Goal: Transaction & Acquisition: Download file/media

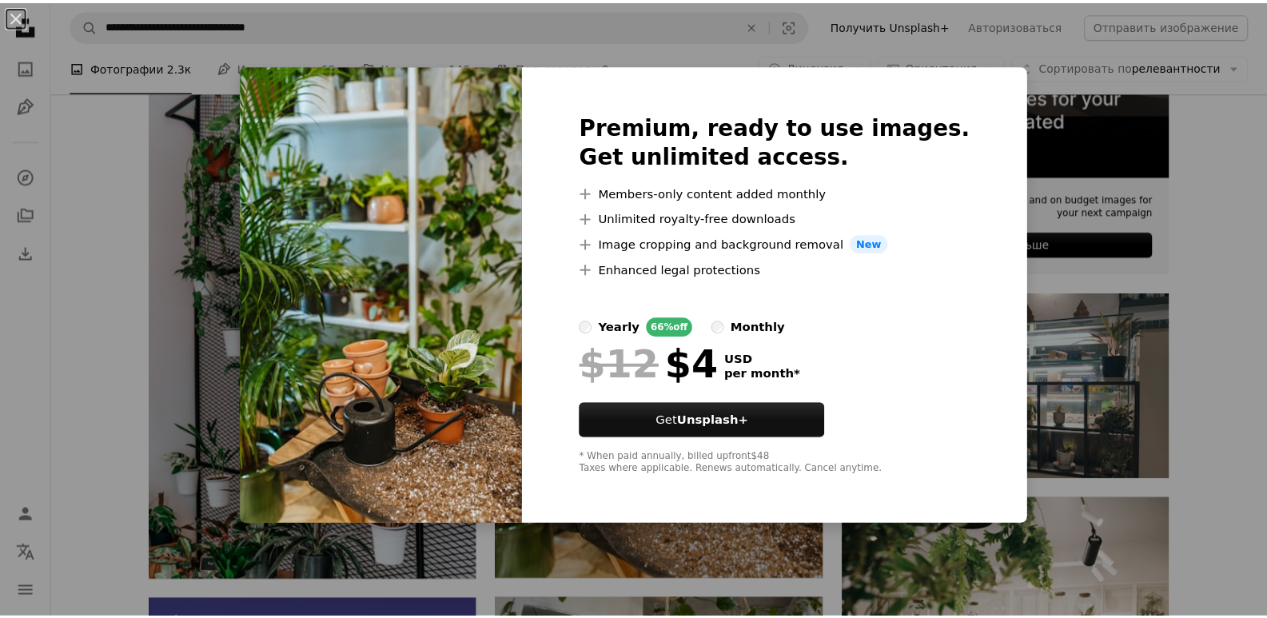
scroll to position [553, 0]
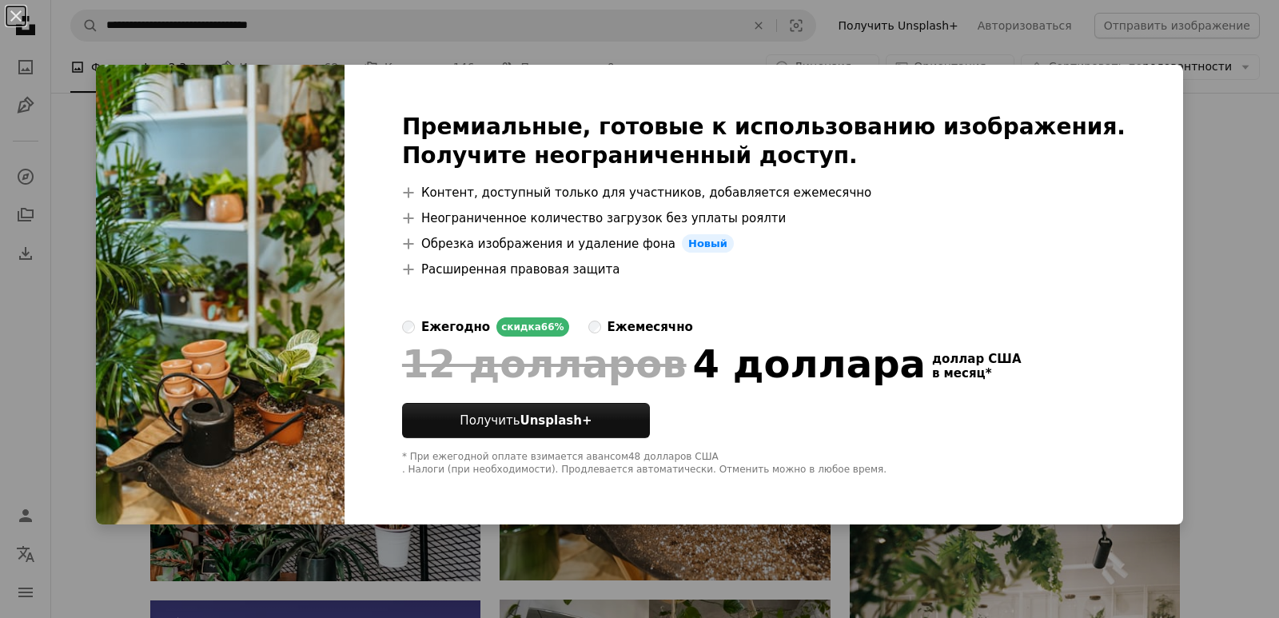
click at [1237, 239] on div "An X shape Премиальные, готовые к использованию изображения. Получите неогранич…" at bounding box center [639, 309] width 1279 height 618
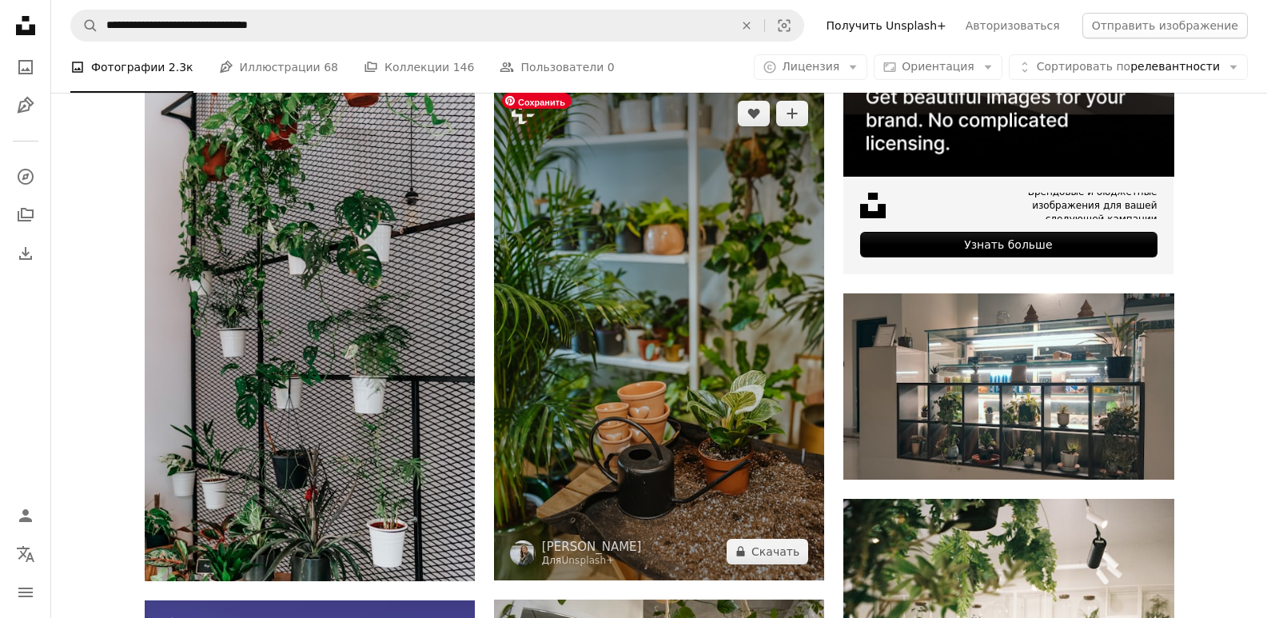
click at [750, 341] on img at bounding box center [659, 332] width 330 height 495
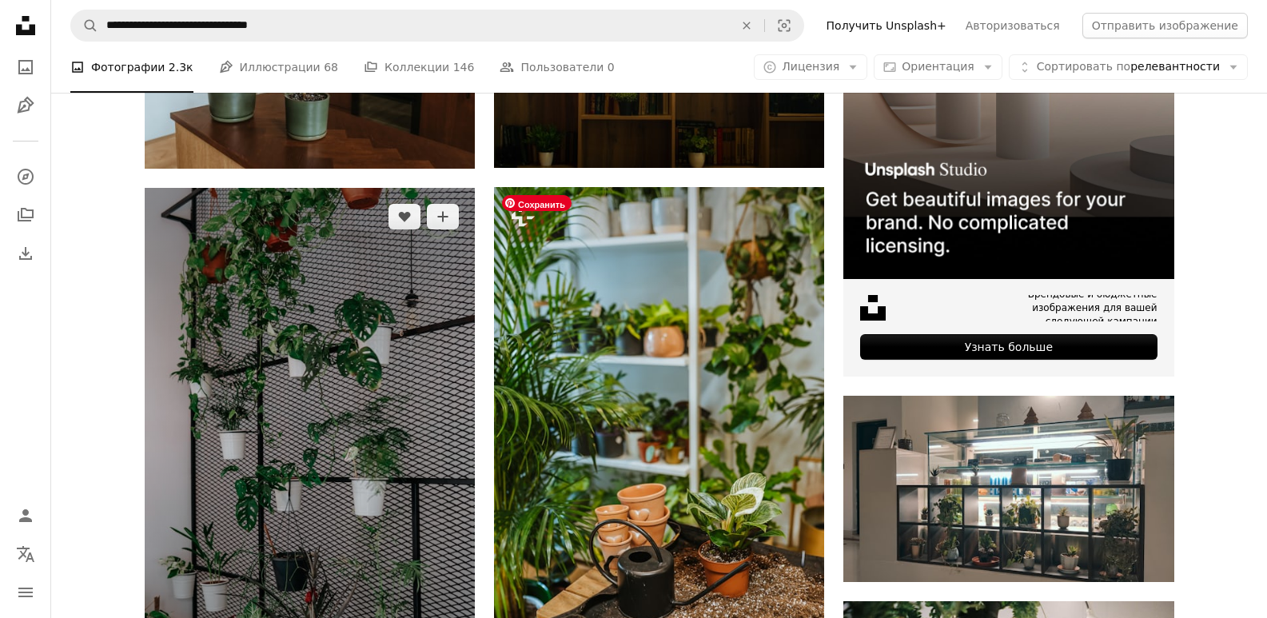
scroll to position [393, 0]
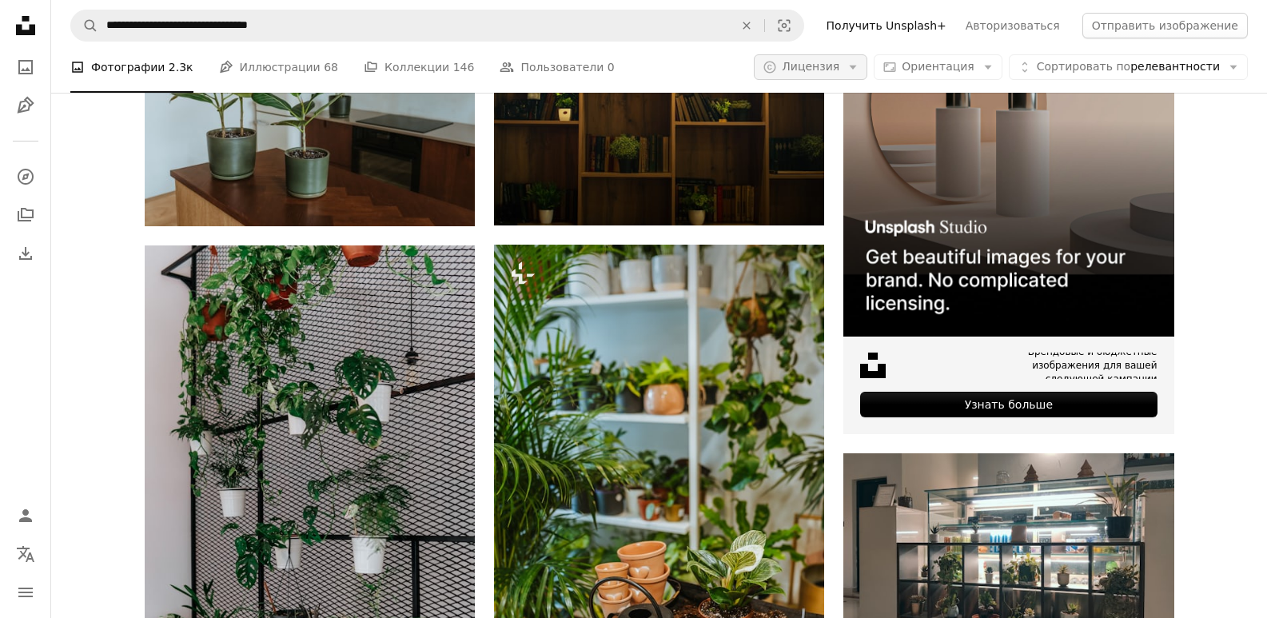
click at [839, 68] on font "Лицензия" at bounding box center [811, 66] width 58 height 13
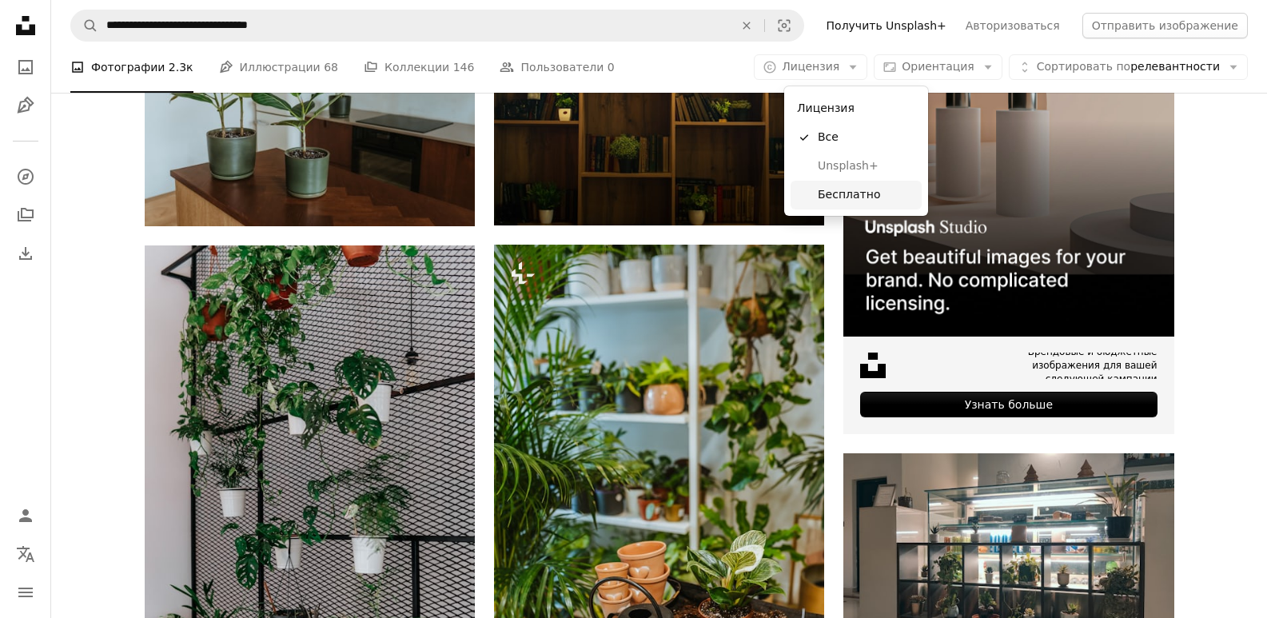
click at [839, 190] on font "Бесплатно" at bounding box center [849, 194] width 62 height 13
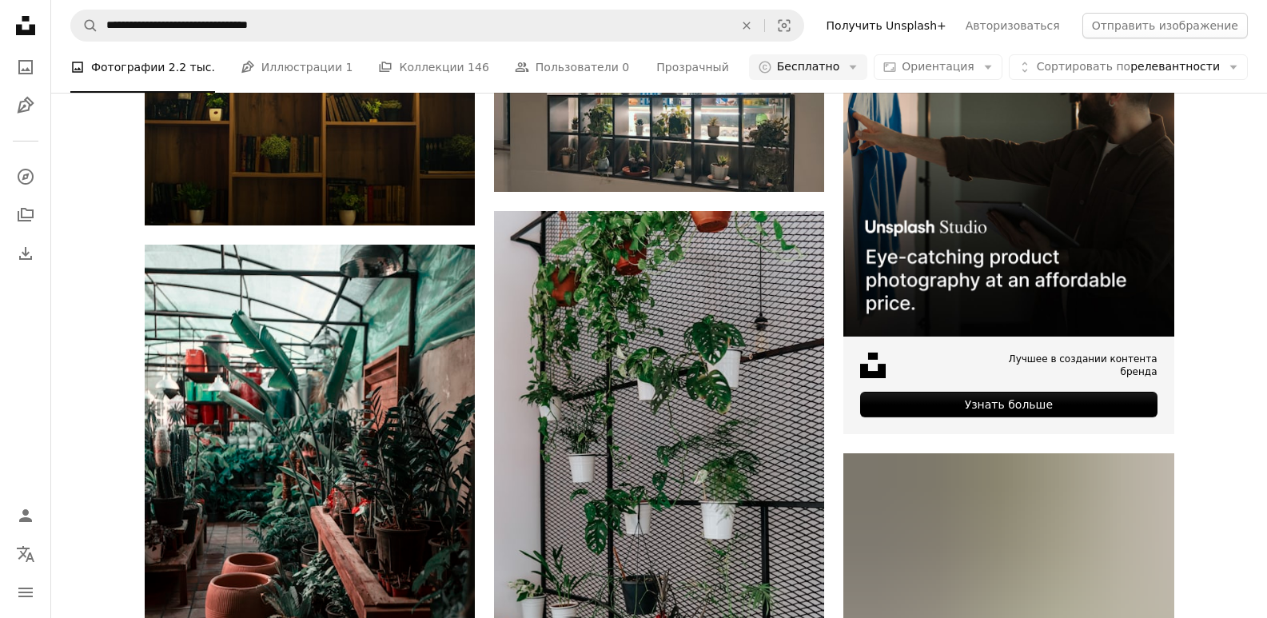
scroll to position [2717, 0]
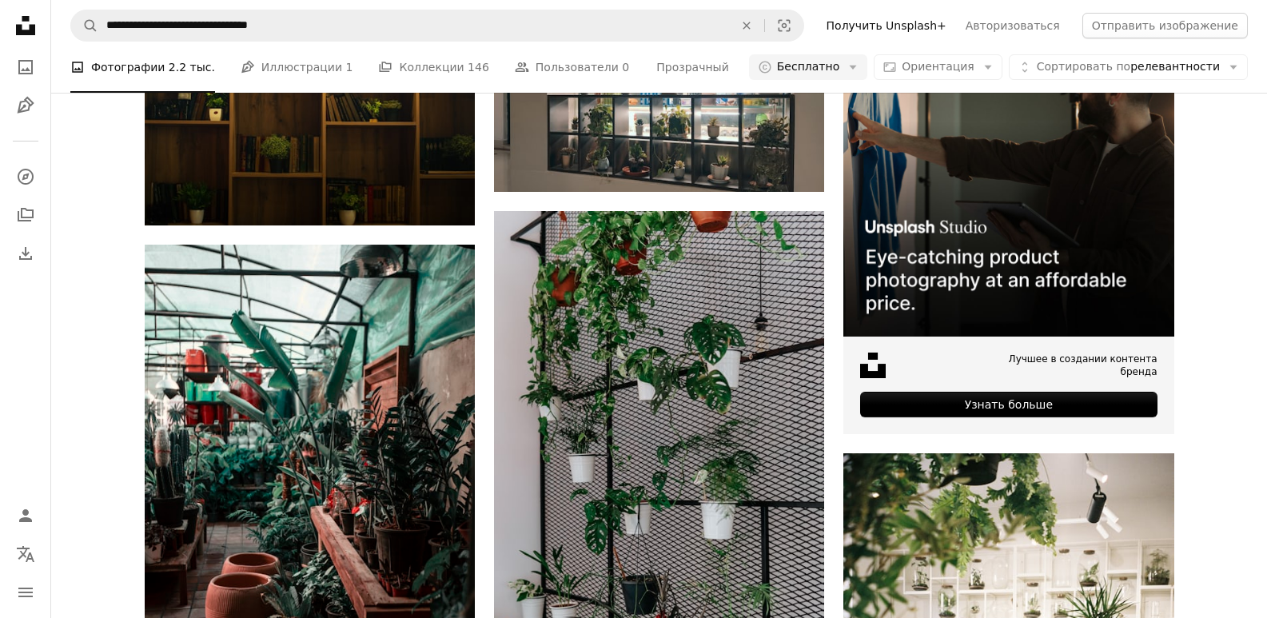
click at [278, 62] on font "Иллюстрации" at bounding box center [301, 67] width 81 height 13
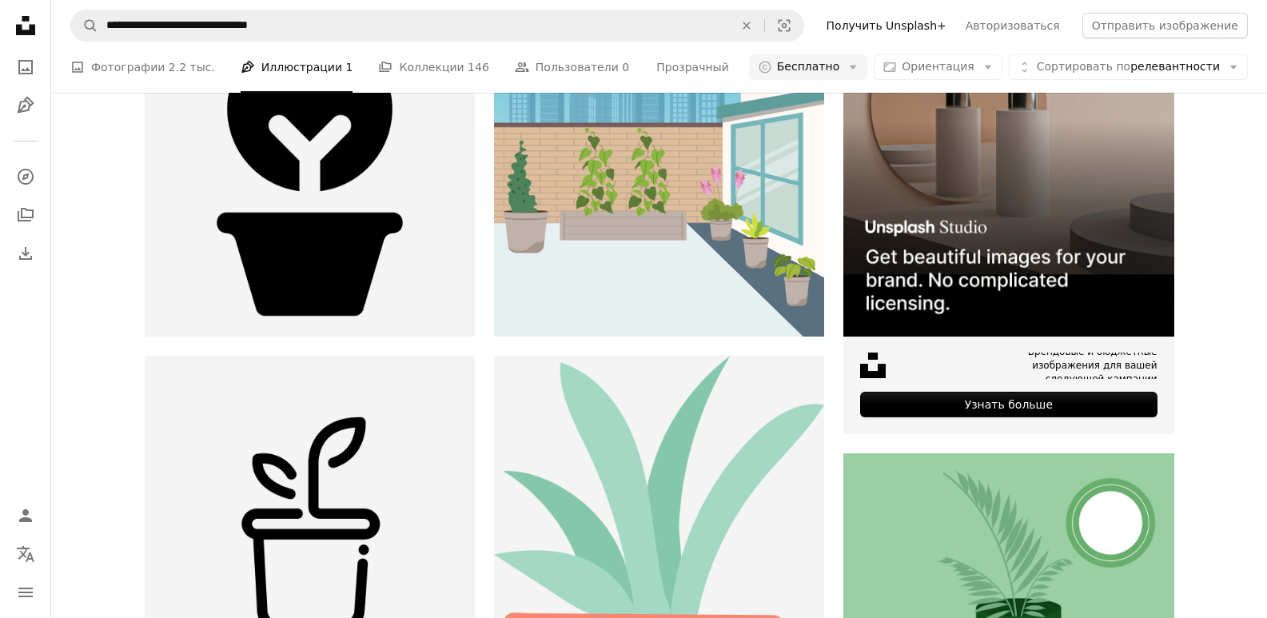
click at [399, 71] on font "Коллекции" at bounding box center [431, 67] width 65 height 13
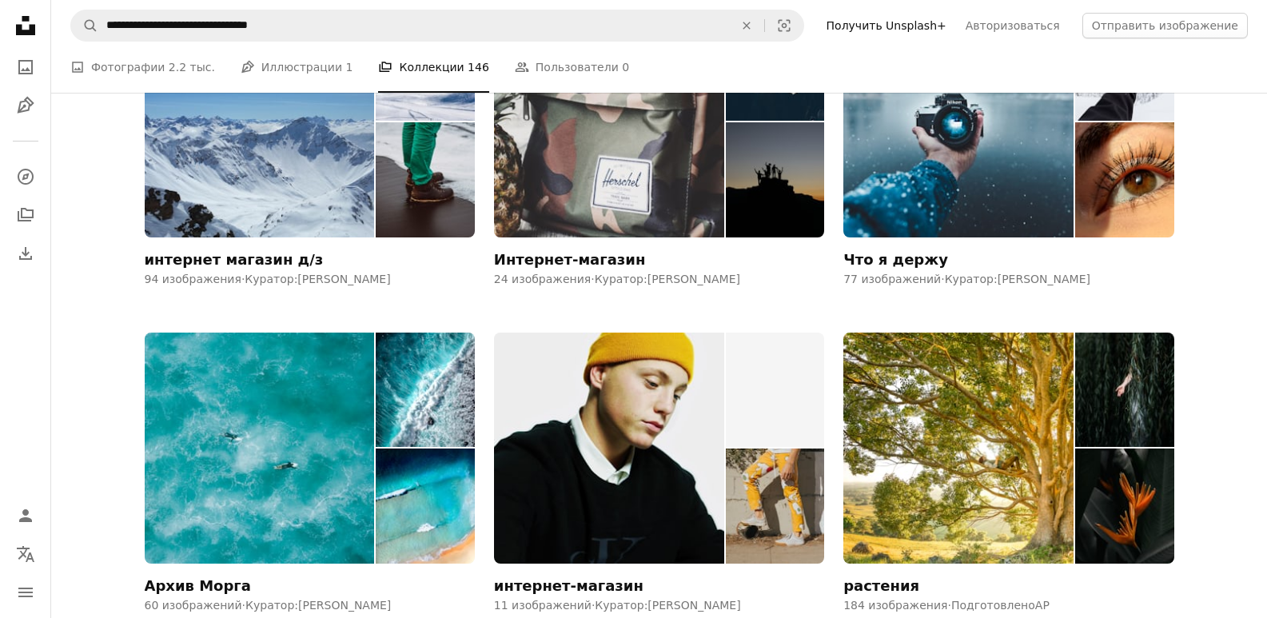
scroll to position [959, 0]
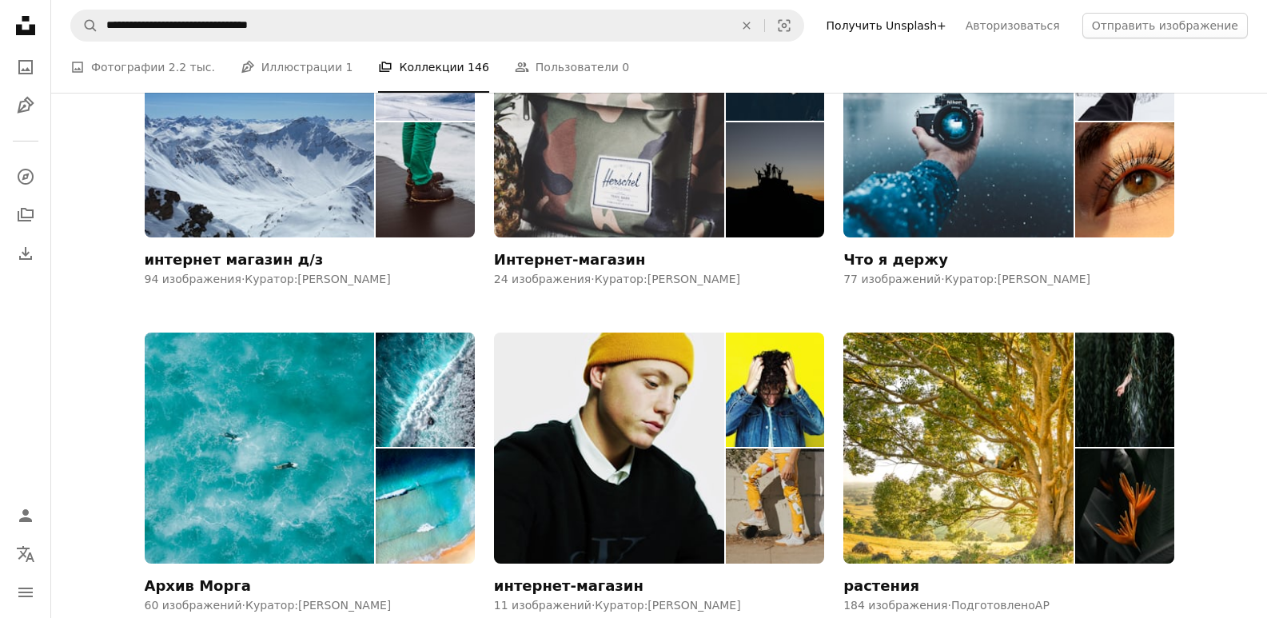
click at [145, 74] on font "Фотографии" at bounding box center [128, 67] width 74 height 13
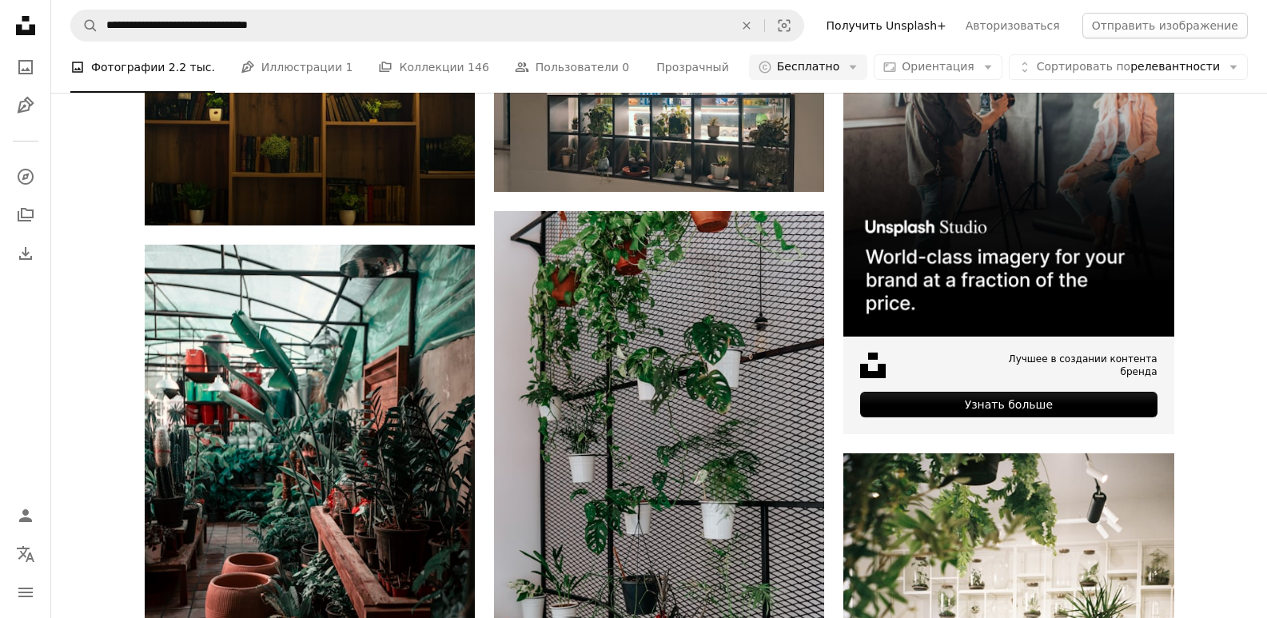
scroll to position [3596, 0]
